Goal: Contribute content: Add original content to the website for others to see

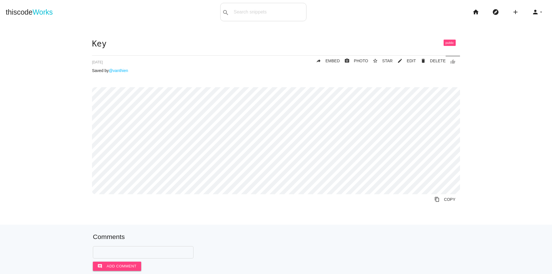
click at [515, 14] on li "add code Snippet link Link" at bounding box center [518, 12] width 20 height 18
click at [513, 13] on icon "add" at bounding box center [515, 12] width 7 height 18
click at [516, 11] on link "code Snippet" at bounding box center [528, 10] width 40 height 14
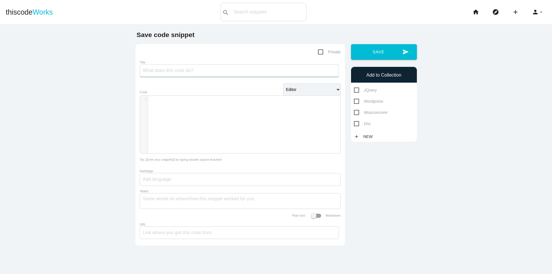
click at [173, 69] on input "Title" at bounding box center [239, 70] width 199 height 13
paste input "checkout có method shipiing bên phải, có custom coupon ko dùng ajax"
type input "checkout có method shipiing bên phải, có custom coupon ko dùng ajax"
click at [222, 106] on div "​ x 1 ​" at bounding box center [244, 129] width 209 height 66
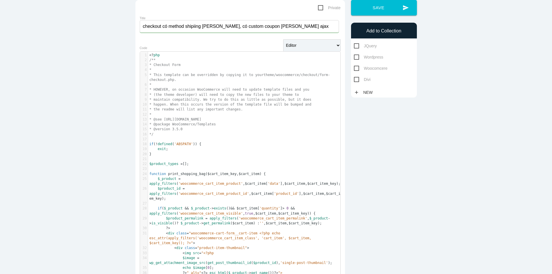
scroll to position [0, 0]
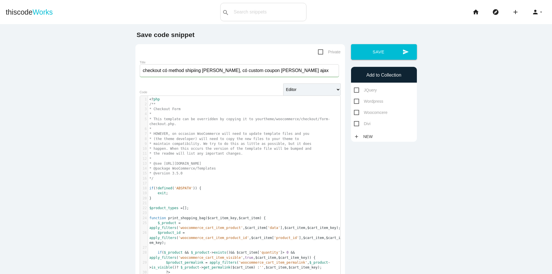
drag, startPoint x: 371, startPoint y: 111, endPoint x: 413, endPoint y: 111, distance: 42.0
click at [371, 112] on span "Woocomcere" at bounding box center [371, 112] width 34 height 7
click at [358, 112] on input "Woocomcere" at bounding box center [356, 111] width 4 height 4
checkbox input "true"
click at [387, 53] on button "send Save" at bounding box center [384, 52] width 66 height 16
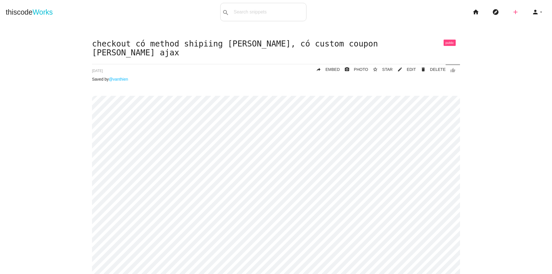
click at [512, 12] on icon "add" at bounding box center [515, 12] width 7 height 18
click at [530, 11] on link "code Snippet" at bounding box center [528, 10] width 40 height 14
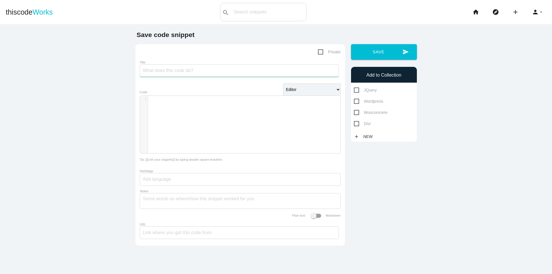
click at [168, 72] on input "Title" at bounding box center [239, 70] width 199 height 13
type input "a"
type input "A"
type input "Ạ"
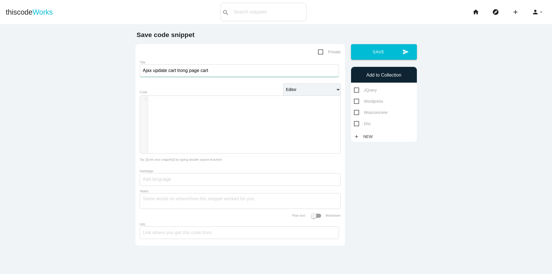
click at [141, 71] on input "Ajax update cart trong page cart" at bounding box center [239, 70] width 199 height 13
type input "Custom Ajax update cart trong page cart"
click at [182, 105] on div "​ x 1 ​" at bounding box center [244, 129] width 209 height 66
paste textarea
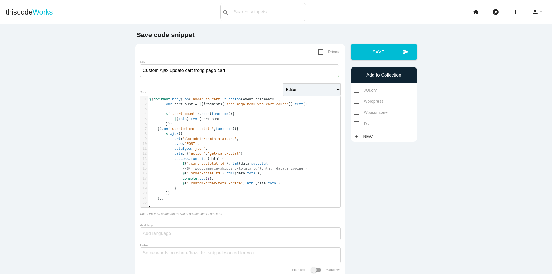
click at [216, 155] on span "'get-cart-total'" at bounding box center [224, 154] width 33 height 4
type textarea "cart"
drag, startPoint x: 216, startPoint y: 155, endPoint x: 208, endPoint y: 153, distance: 8.7
click at [216, 154] on span "'get-cart-total'" at bounding box center [224, 154] width 33 height 4
type textarea "get-cart-total"
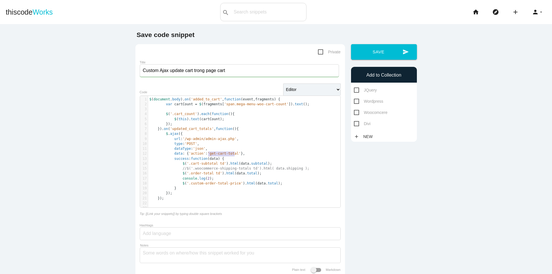
drag, startPoint x: 206, startPoint y: 153, endPoint x: 232, endPoint y: 153, distance: 25.3
click at [232, 153] on span "'get-cart-total'" at bounding box center [224, 154] width 33 height 4
click at [167, 205] on pre "​" at bounding box center [246, 203] width 197 height 5
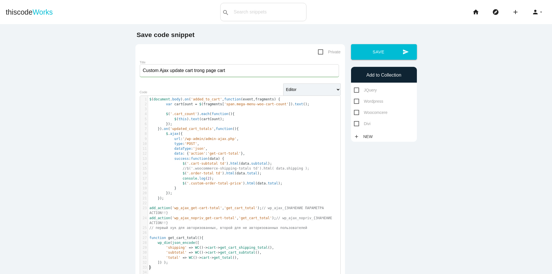
drag, startPoint x: 147, startPoint y: 101, endPoint x: 153, endPoint y: 100, distance: 6.1
click at [149, 101] on span "$" at bounding box center [150, 99] width 2 height 4
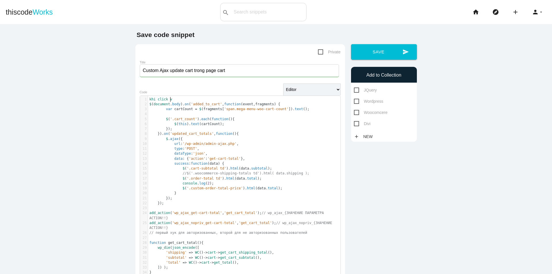
type textarea "o"
type textarea "a"
type textarea "m"
type textarea "o"
type textarea "ô"
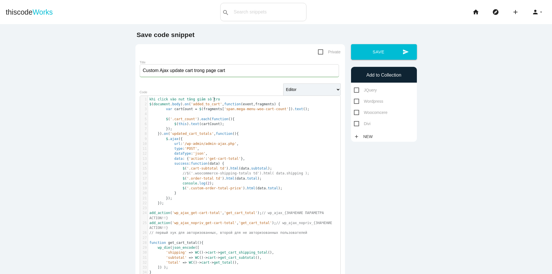
type textarea "ố trong"
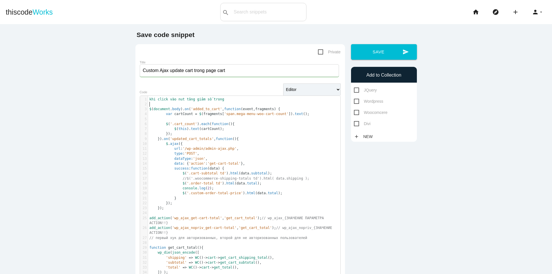
scroll to position [2, 0]
type textarea "i"
type textarea "ì cla"
type textarea "akk"
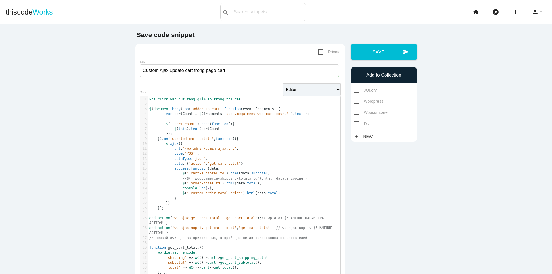
type textarea "ll"
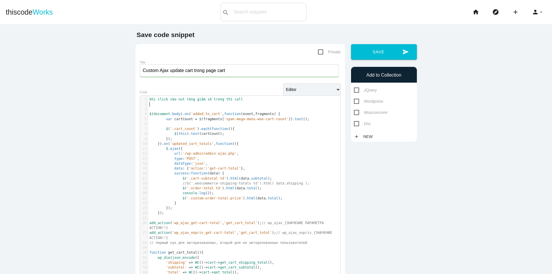
paste textarea "jQuery("[name='update_cart']").trigger("click"); }, 1000);"
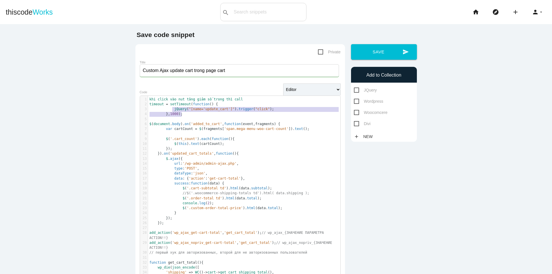
click at [166, 110] on span at bounding box center [170, 109] width 8 height 5
type textarea "jQuery("[name='update_cart']").trigger("click"); }, 1000);"
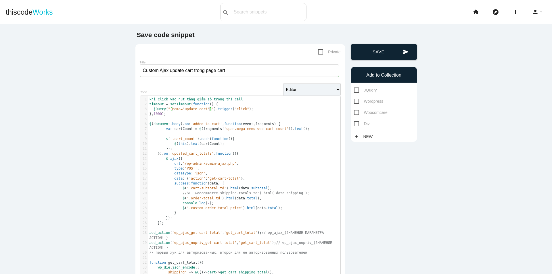
click at [387, 46] on button "send Save" at bounding box center [384, 52] width 66 height 16
click at [372, 116] on span "Woocomcere" at bounding box center [371, 112] width 34 height 7
click at [358, 113] on input "Woocomcere" at bounding box center [356, 111] width 4 height 4
checkbox input "true"
click at [376, 54] on button "send Save" at bounding box center [384, 52] width 66 height 16
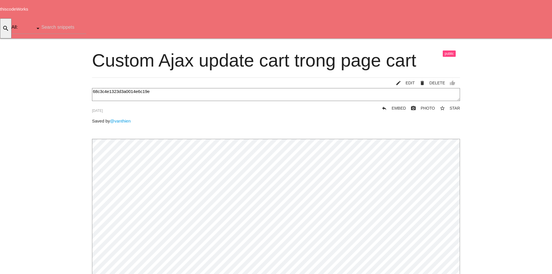
drag, startPoint x: 67, startPoint y: 100, endPoint x: 76, endPoint y: 98, distance: 8.9
click at [67, 100] on div "Custom Ajax update cart trong page cart thumb_up delete DELETE mode_edit EDIT 6…" at bounding box center [276, 208] width 540 height 314
